Goal: Information Seeking & Learning: Learn about a topic

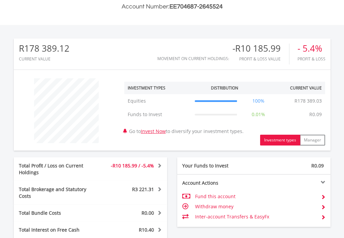
scroll to position [336, 0]
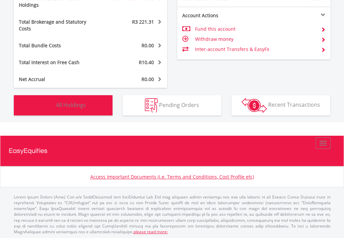
click at [73, 101] on span "All Holdings" at bounding box center [71, 104] width 30 height 7
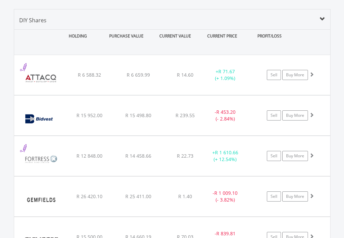
scroll to position [465, 0]
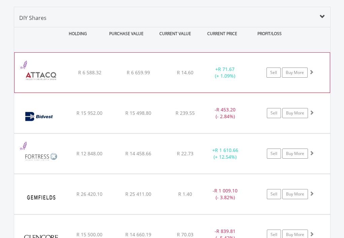
click at [169, 61] on div "﻿ Attacq Limited R 6 588.32 R 6 659.99 R 14.60 + R 71.67 (+ 1.09%) Sell Buy More" at bounding box center [172, 73] width 316 height 40
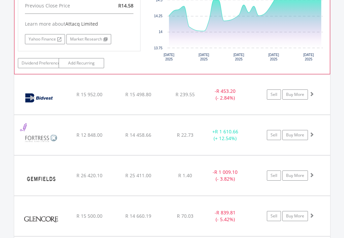
scroll to position [633, 0]
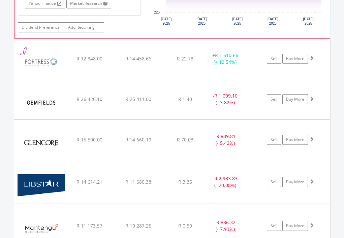
scroll to position [835, 0]
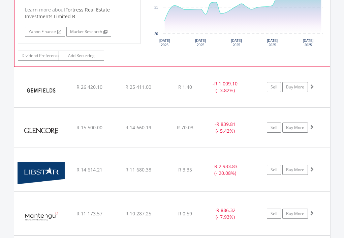
scroll to position [1004, 0]
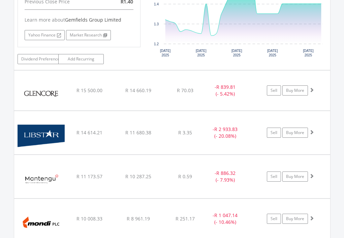
scroll to position [1172, 0]
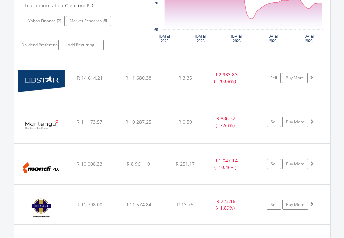
scroll to position [1375, 0]
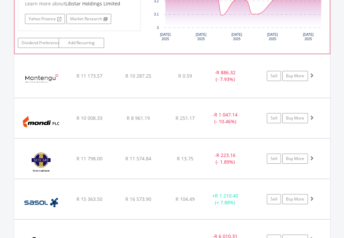
scroll to position [1543, 0]
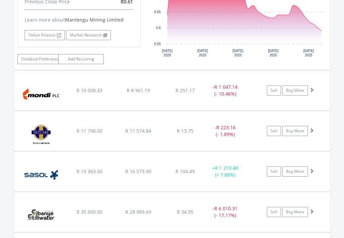
scroll to position [1712, 0]
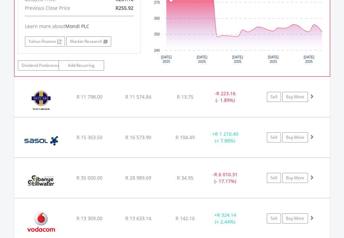
scroll to position [1914, 0]
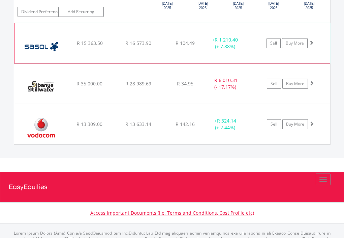
scroll to position [2116, 0]
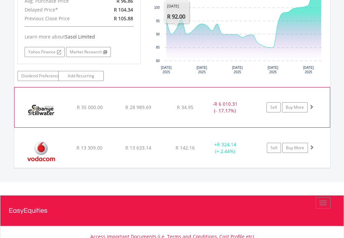
scroll to position [2251, 0]
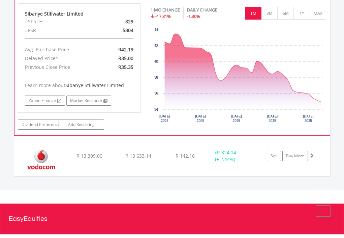
scroll to position [2412, 0]
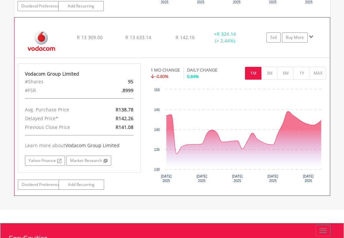
scroll to position [2479, 0]
